Goal: Obtain resource: Obtain resource

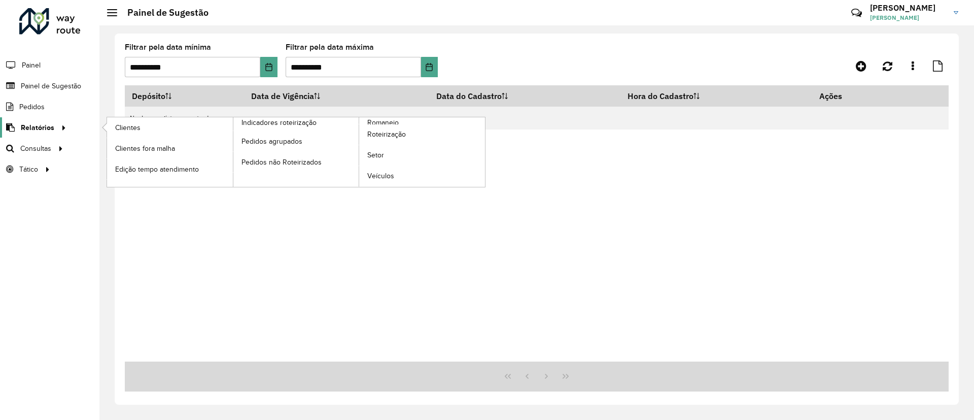
click at [32, 129] on span "Relatórios" at bounding box center [37, 127] width 33 height 11
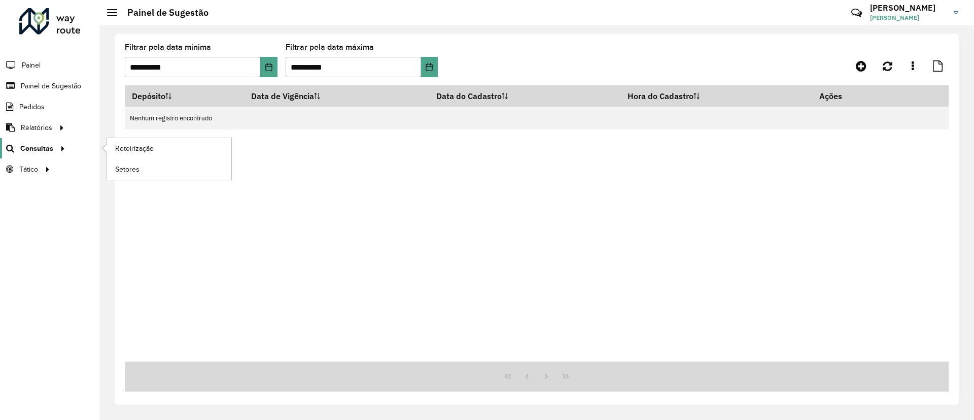
click at [29, 149] on span "Consultas" at bounding box center [36, 148] width 33 height 11
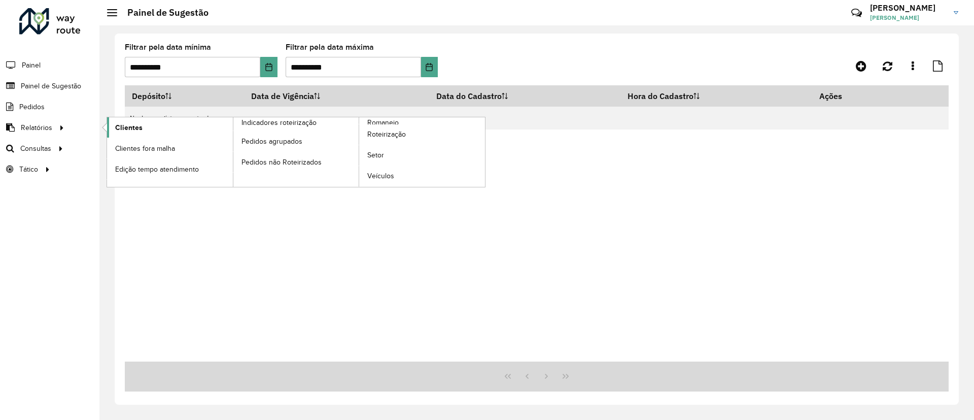
click at [121, 125] on span "Clientes" at bounding box center [128, 127] width 27 height 11
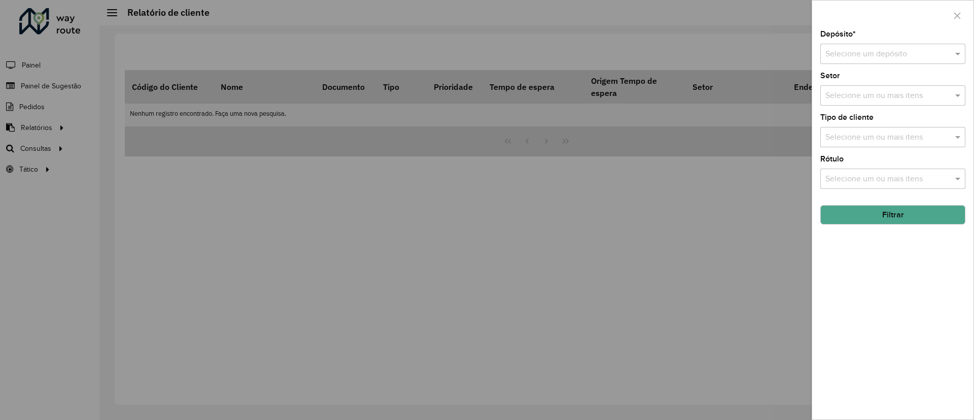
click at [843, 49] on input "text" at bounding box center [882, 54] width 115 height 12
click at [849, 78] on div "CDD Campinas" at bounding box center [893, 83] width 144 height 17
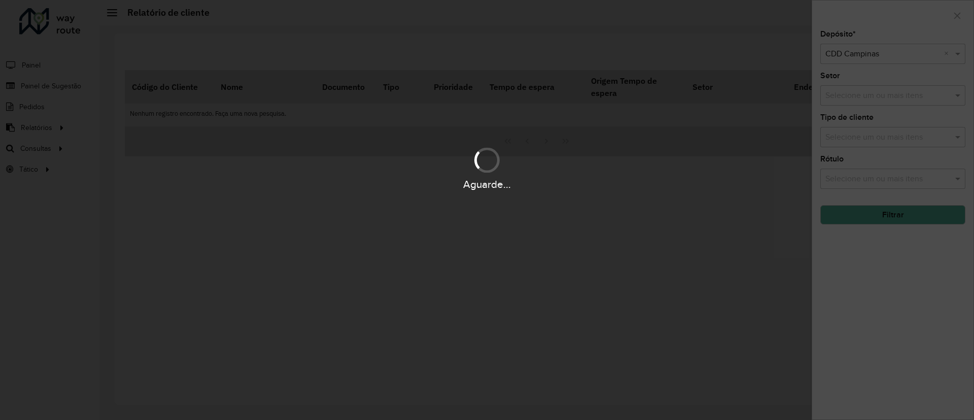
click at [865, 142] on div "Aguarde..." at bounding box center [487, 210] width 974 height 420
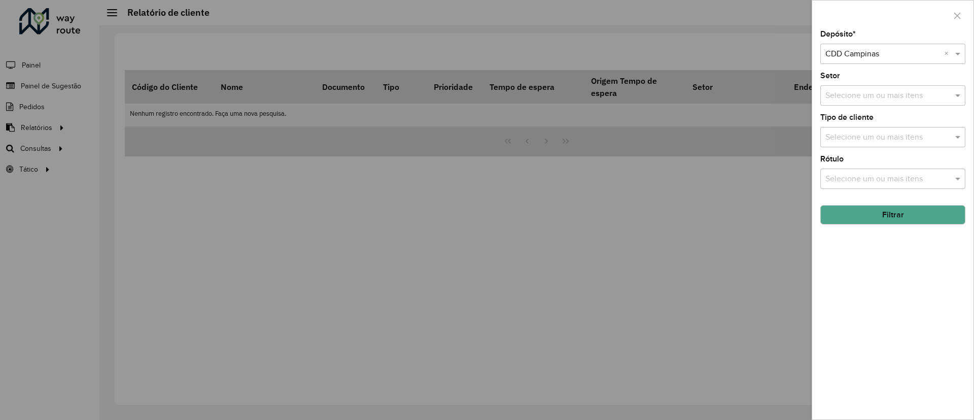
click at [894, 217] on button "Filtrar" at bounding box center [892, 214] width 145 height 19
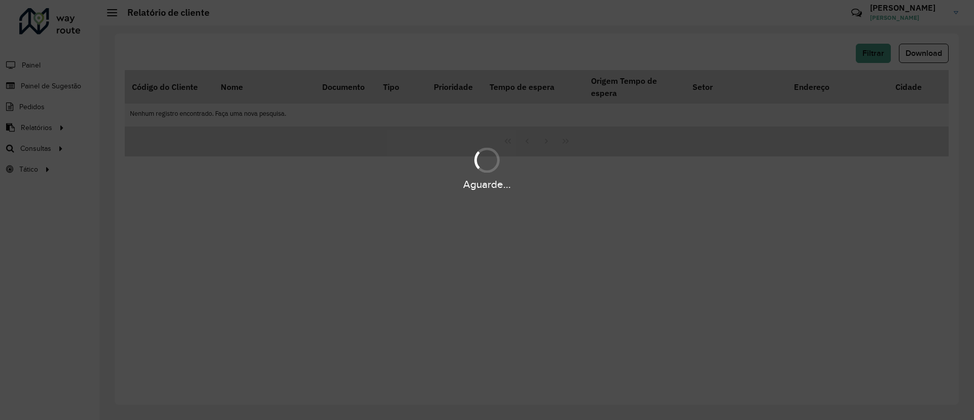
drag, startPoint x: 894, startPoint y: 217, endPoint x: 412, endPoint y: 221, distance: 481.9
click at [412, 221] on div "Aguarde..." at bounding box center [487, 210] width 974 height 420
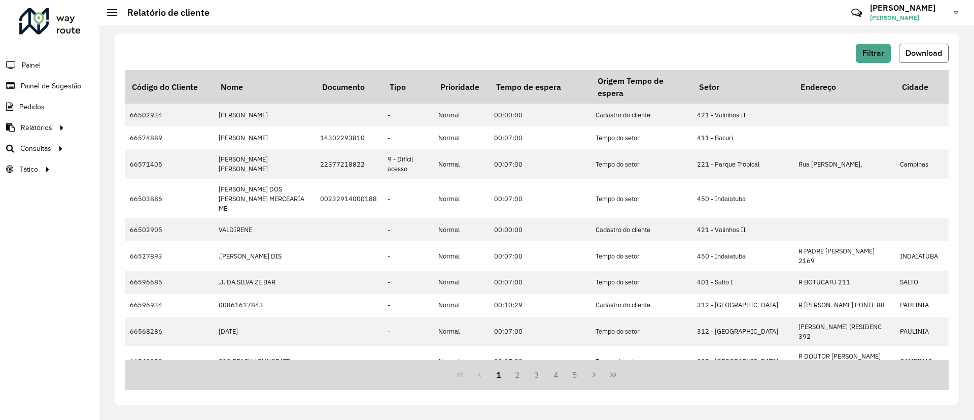
click at [931, 56] on span "Download" at bounding box center [923, 53] width 37 height 9
